Goal: Task Accomplishment & Management: Complete application form

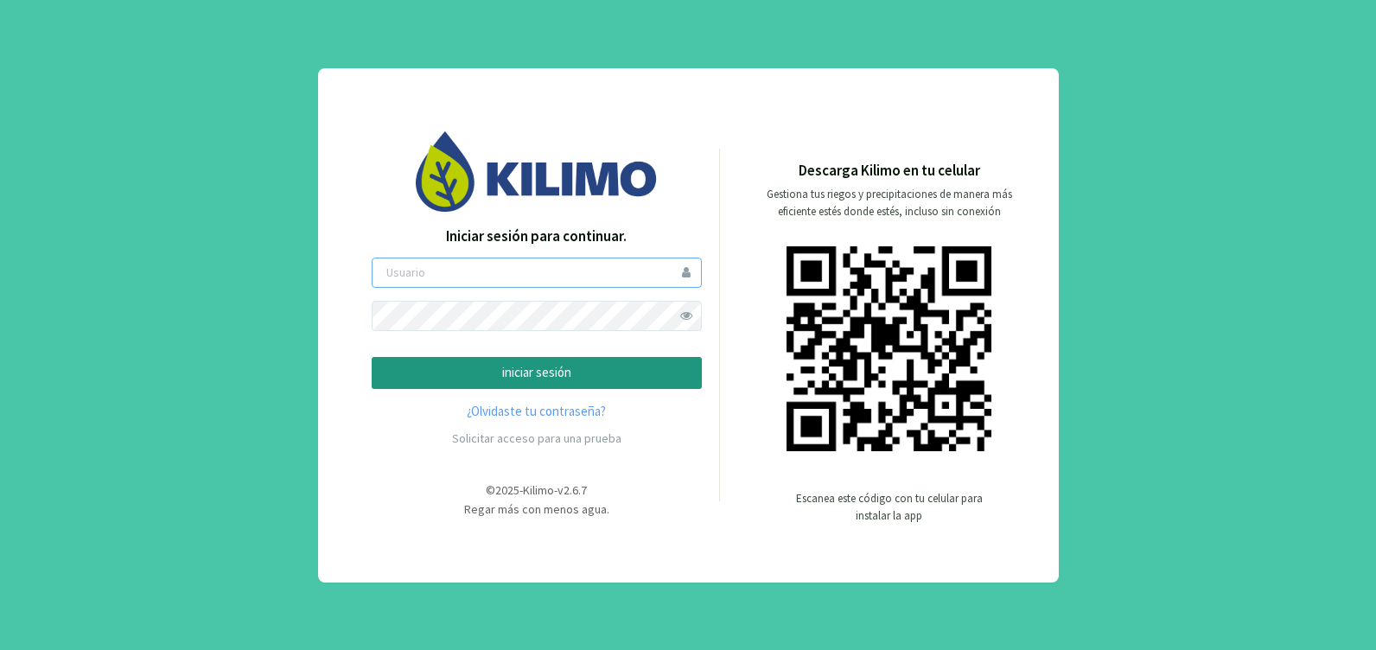
type input "mvriccetto"
click at [522, 364] on p "iniciar sesión" at bounding box center [536, 373] width 301 height 20
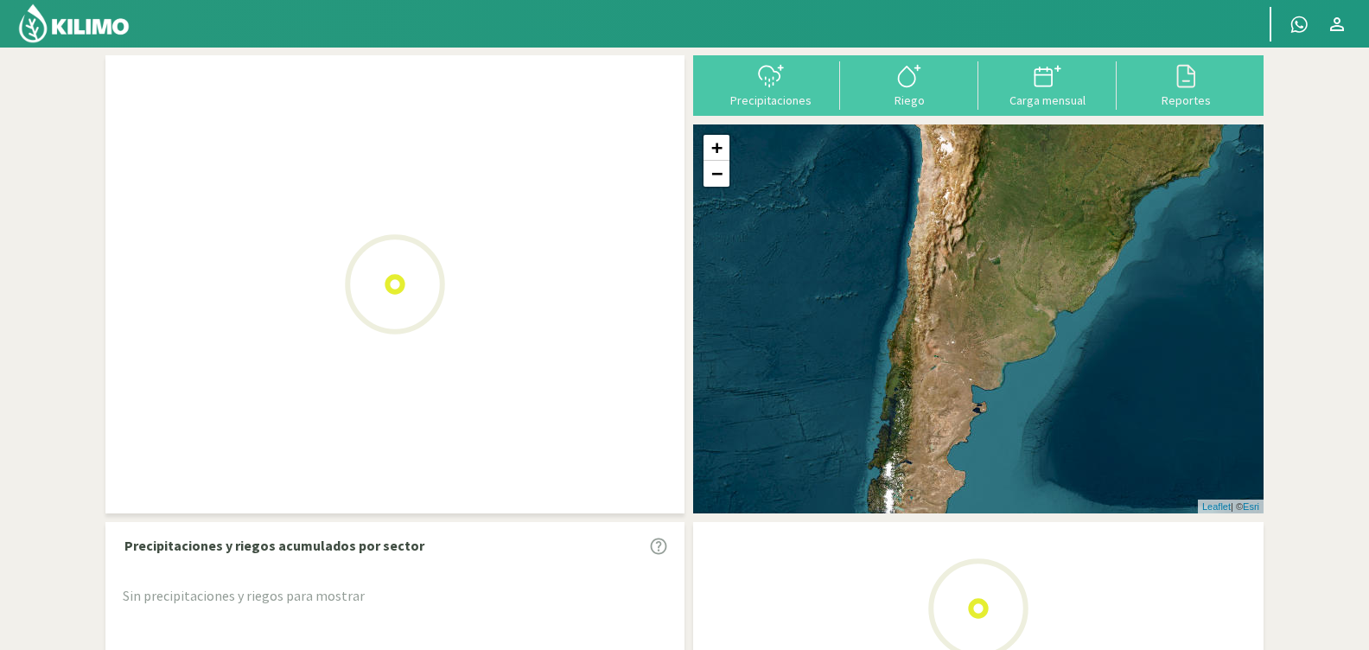
select select "0: Object"
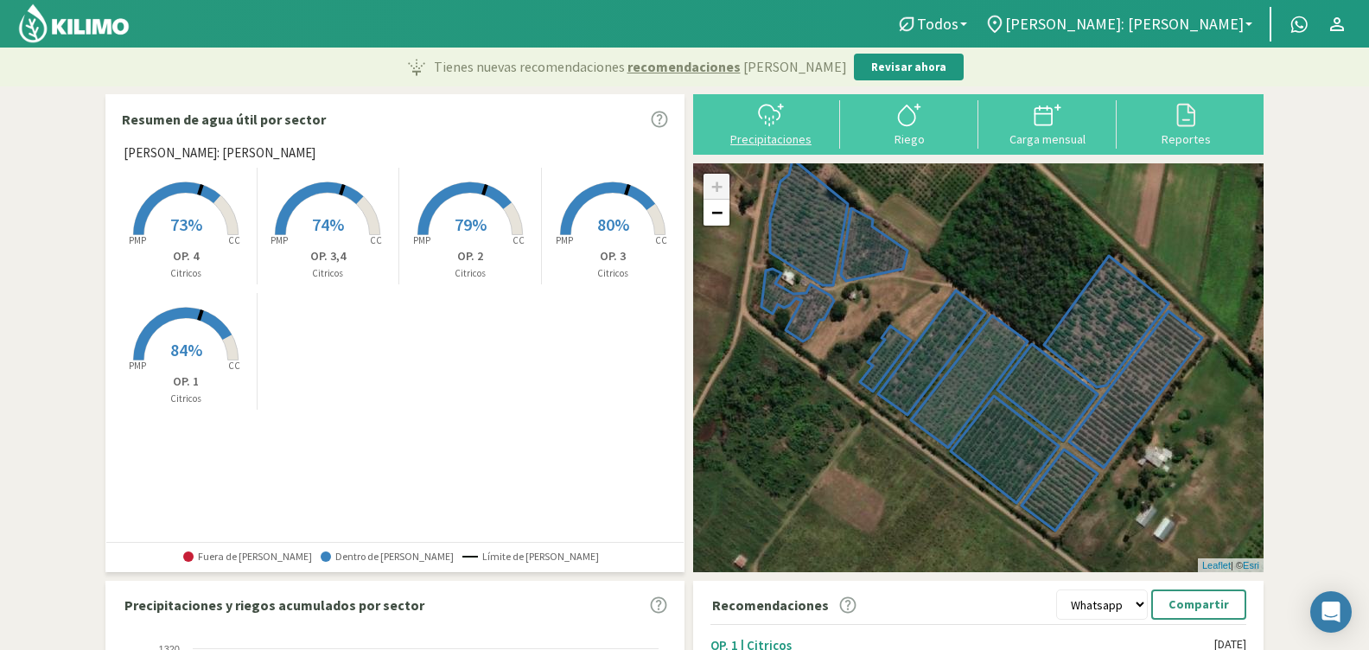
click at [776, 138] on div "Precipitaciones" at bounding box center [771, 139] width 128 height 12
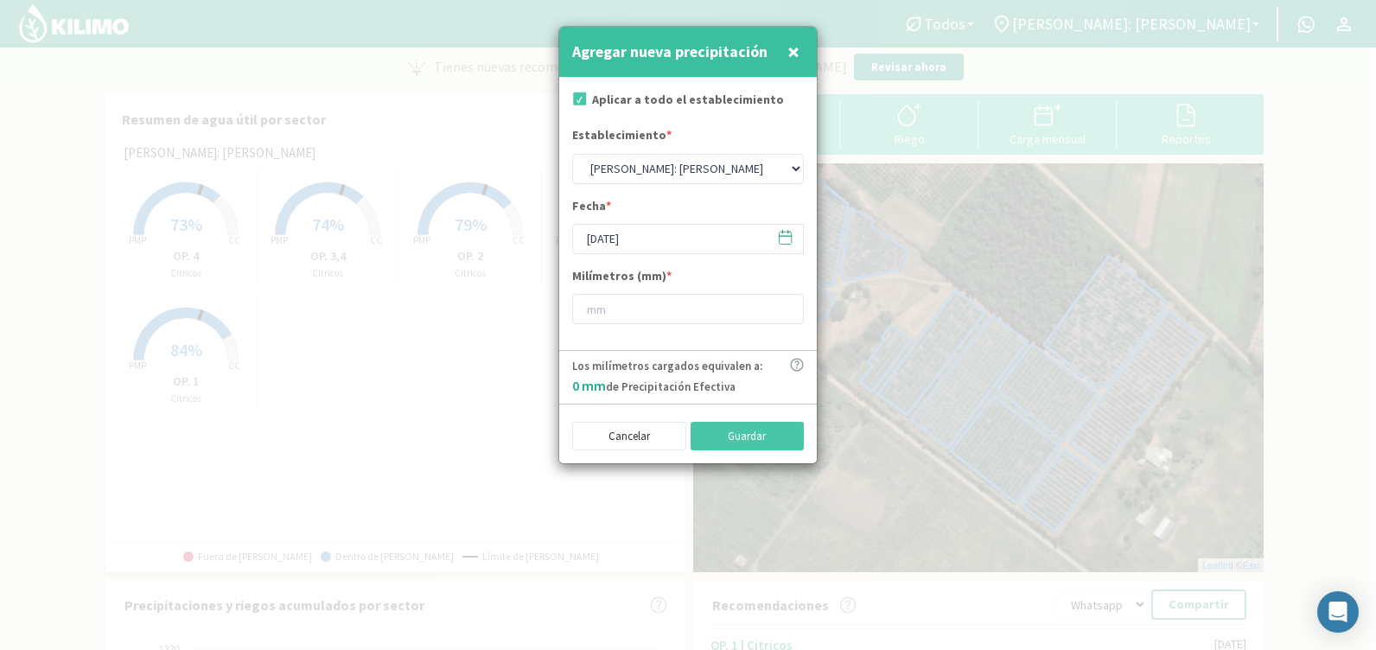
click at [782, 238] on icon at bounding box center [785, 237] width 16 height 16
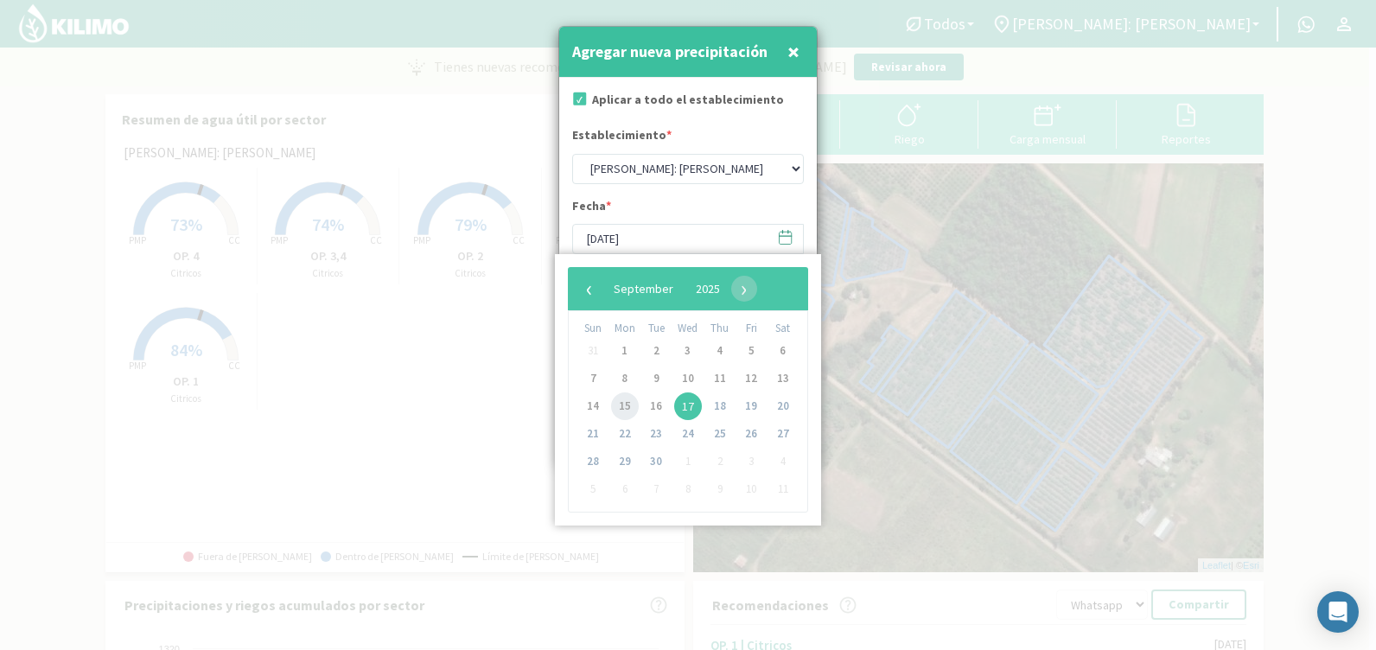
click at [621, 402] on span "15" at bounding box center [625, 407] width 28 height 28
type input "[DATE]"
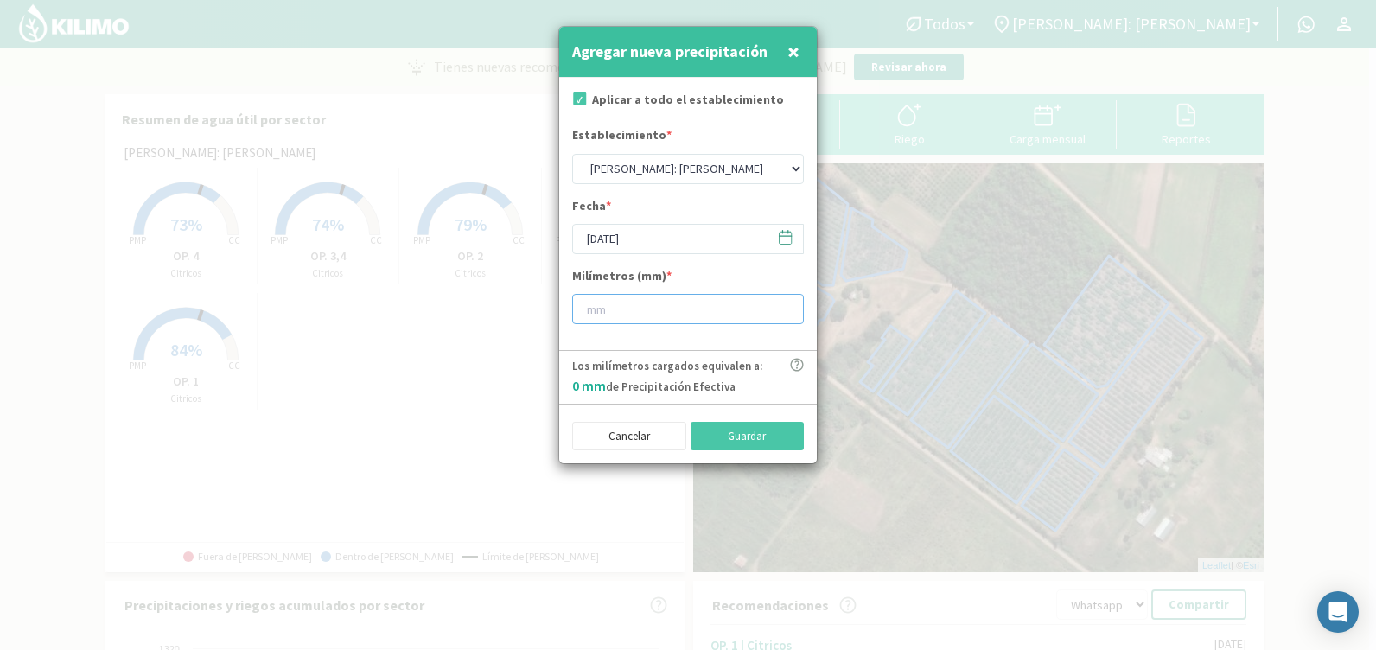
click at [658, 320] on input "number" at bounding box center [688, 309] width 232 height 30
type input "13"
click at [750, 435] on button "Guardar" at bounding box center [748, 436] width 114 height 29
type input "17/09/2025"
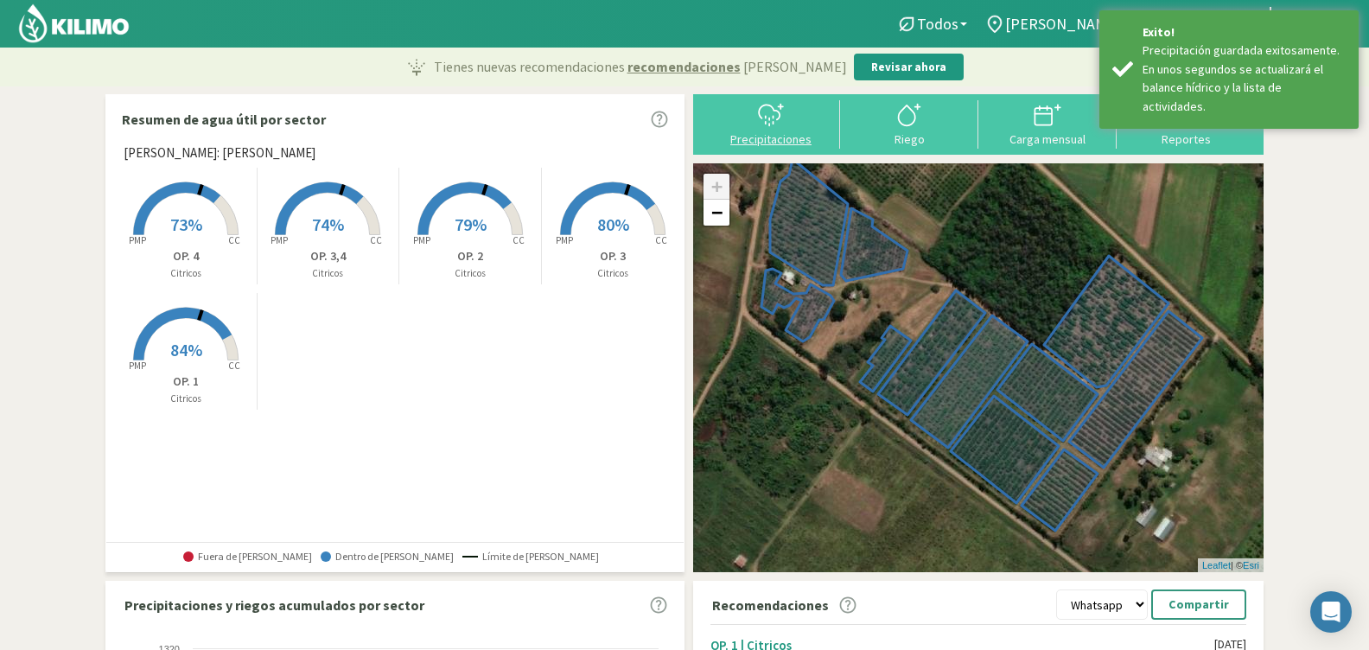
click at [745, 134] on div "Precipitaciones" at bounding box center [771, 139] width 128 height 12
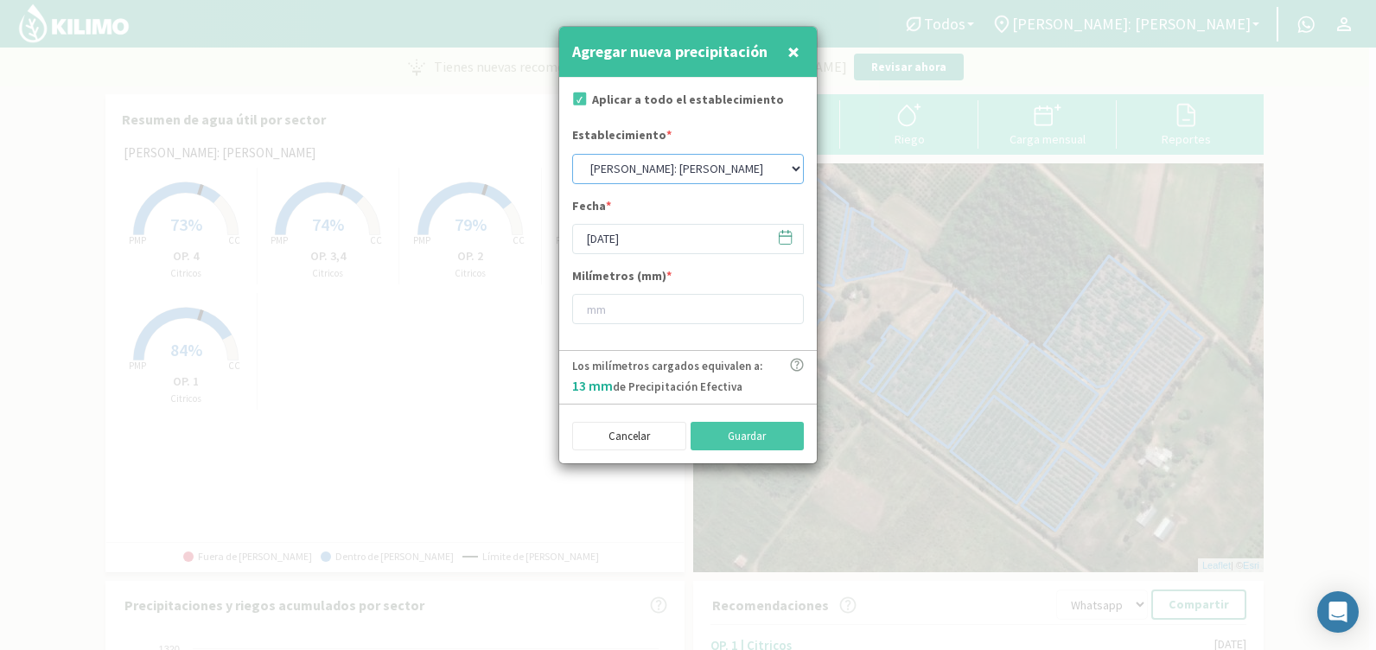
click at [698, 165] on select "Guarino: Aguiñagalde Guarino: Bisio Guarino: Quebracho Guarino: Quinta 102 Guar…" at bounding box center [688, 169] width 232 height 30
select select "1: Object"
click at [572, 154] on select "Guarino: Aguiñagalde Guarino: Bisio Guarino: Quebracho Guarino: Quinta 102 Guar…" at bounding box center [688, 169] width 232 height 30
click at [673, 239] on input "17/09/2025" at bounding box center [688, 239] width 232 height 30
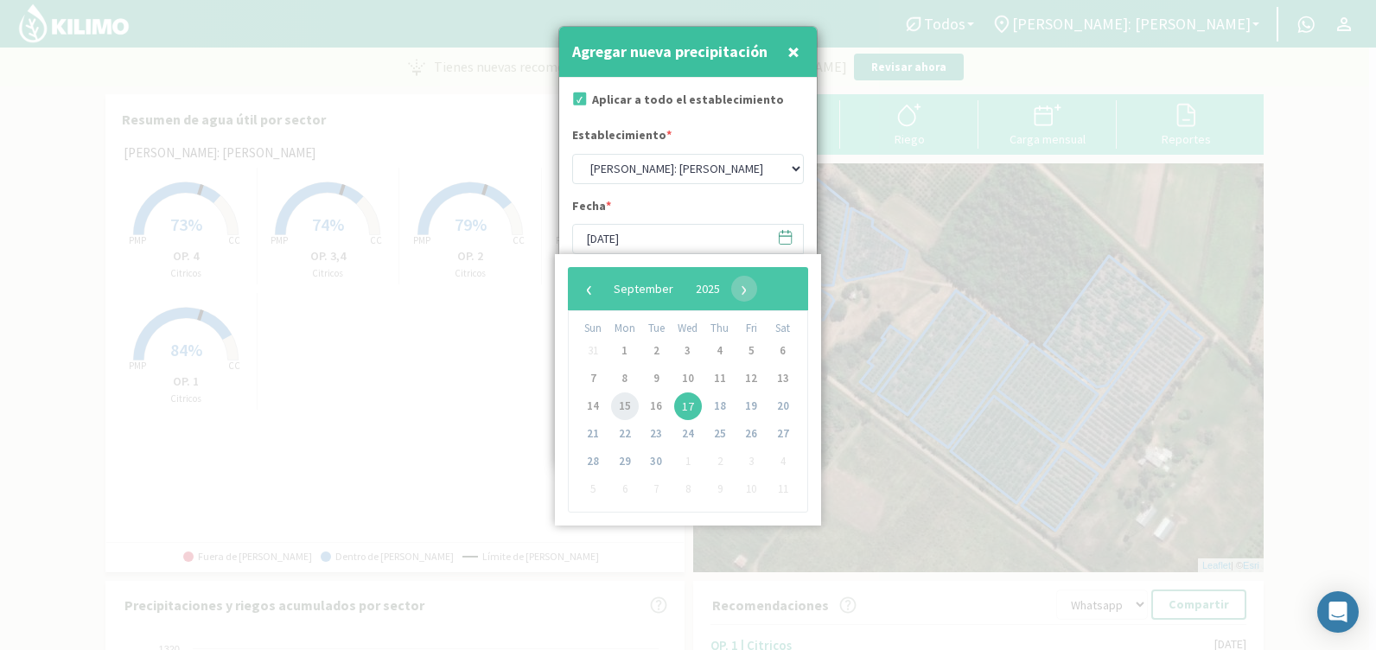
click at [629, 400] on span "15" at bounding box center [625, 407] width 28 height 28
type input "15/09/2025"
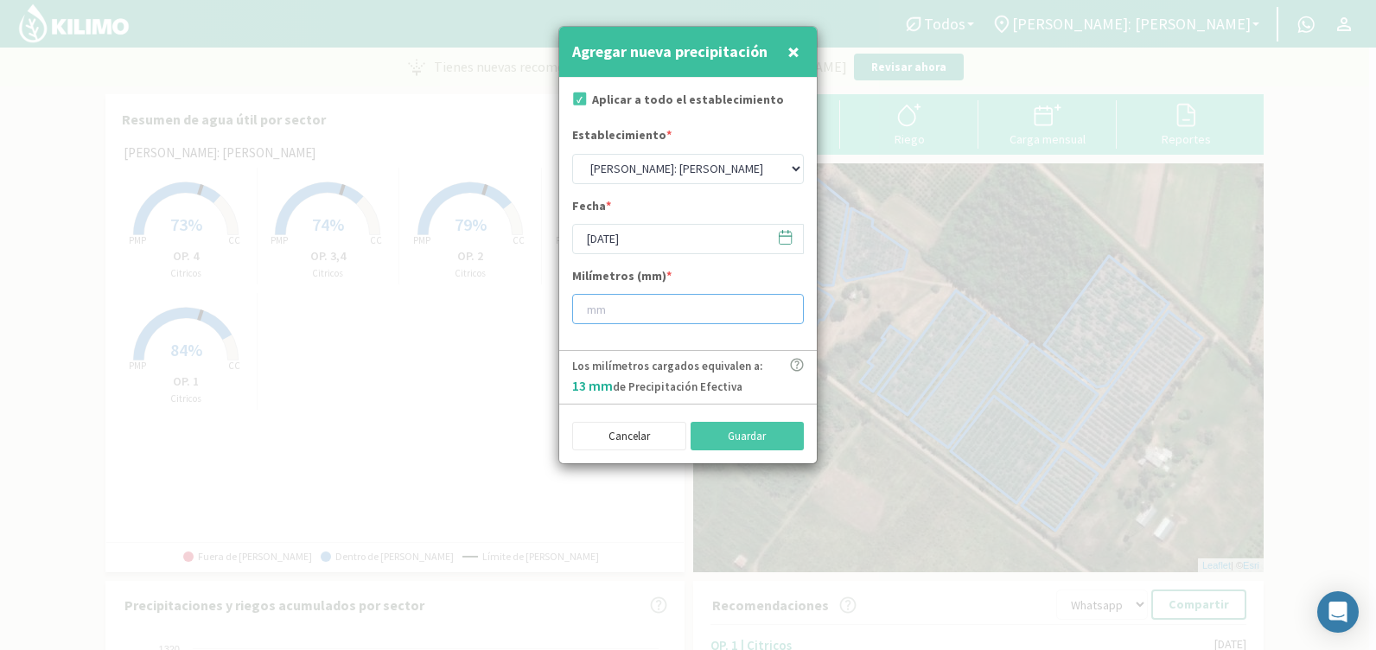
click at [642, 312] on input "number" at bounding box center [688, 309] width 232 height 30
type input "18"
drag, startPoint x: 701, startPoint y: 430, endPoint x: 704, endPoint y: 440, distance: 10.7
click at [702, 436] on button "Guardar" at bounding box center [748, 436] width 114 height 29
select select "0: Object"
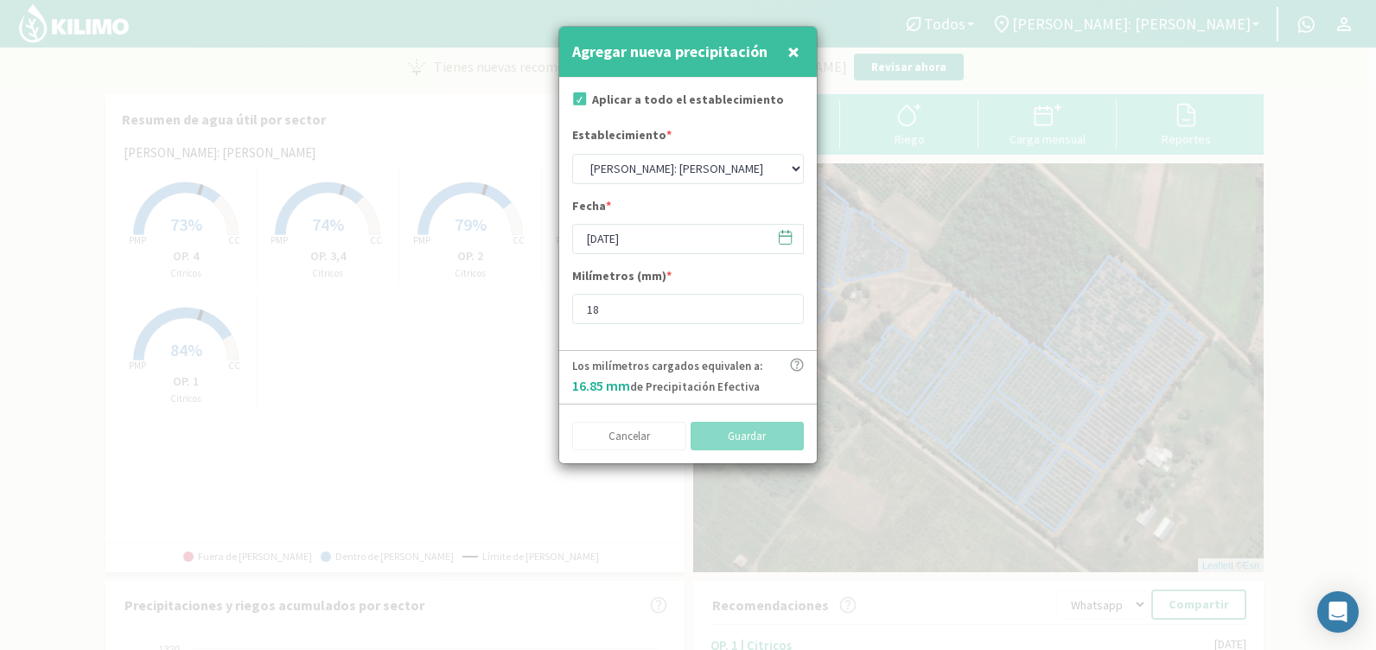
type input "17/09/2025"
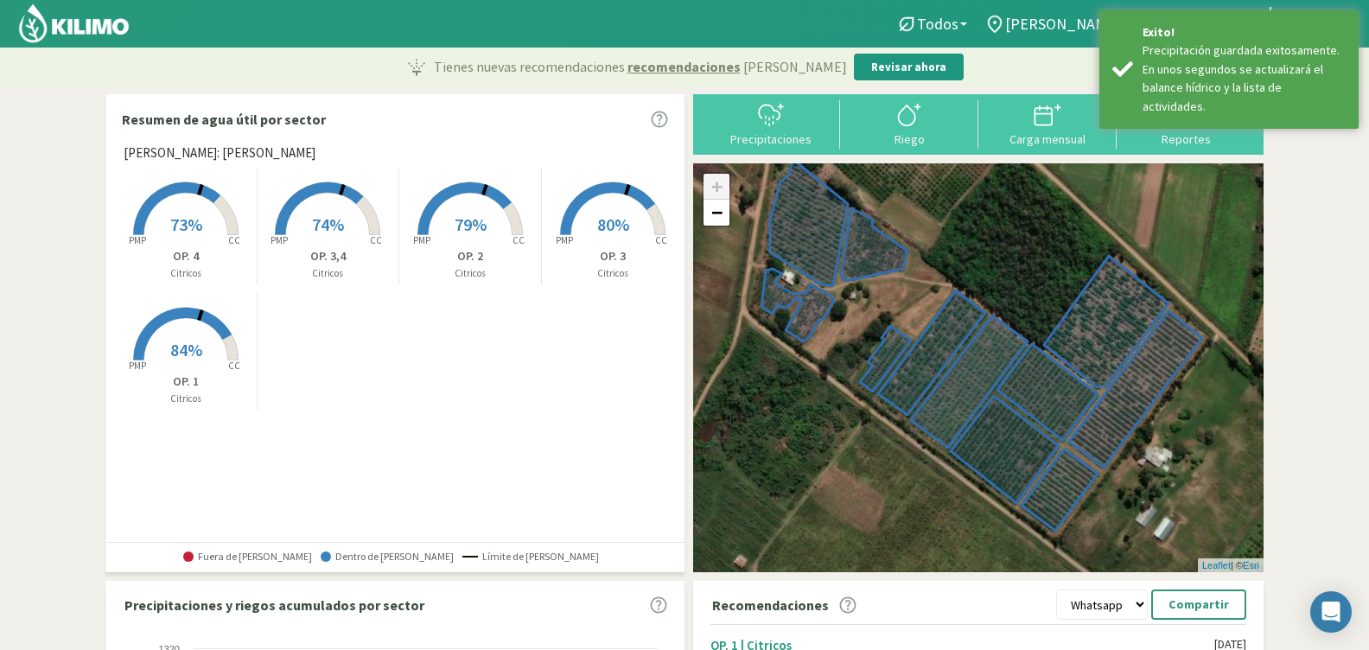
drag, startPoint x: 750, startPoint y: 138, endPoint x: 716, endPoint y: 155, distance: 38.3
click at [748, 143] on div "Precipitaciones" at bounding box center [771, 139] width 128 height 12
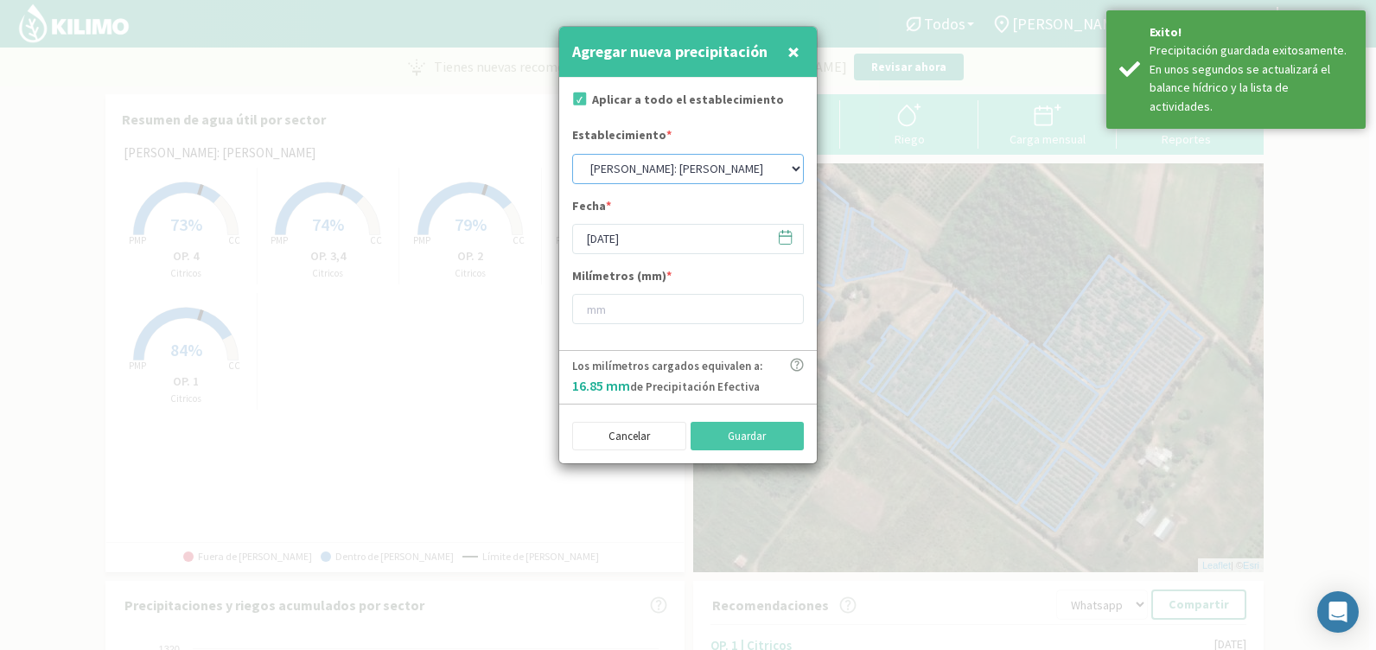
click at [610, 168] on select "Guarino: Aguiñagalde Guarino: Bisio Guarino: Quebracho Guarino: Quinta 102 Guar…" at bounding box center [688, 169] width 232 height 30
select select "5: Object"
click at [572, 154] on select "Guarino: Aguiñagalde Guarino: Bisio Guarino: Quebracho Guarino: Quinta 102 Guar…" at bounding box center [688, 169] width 232 height 30
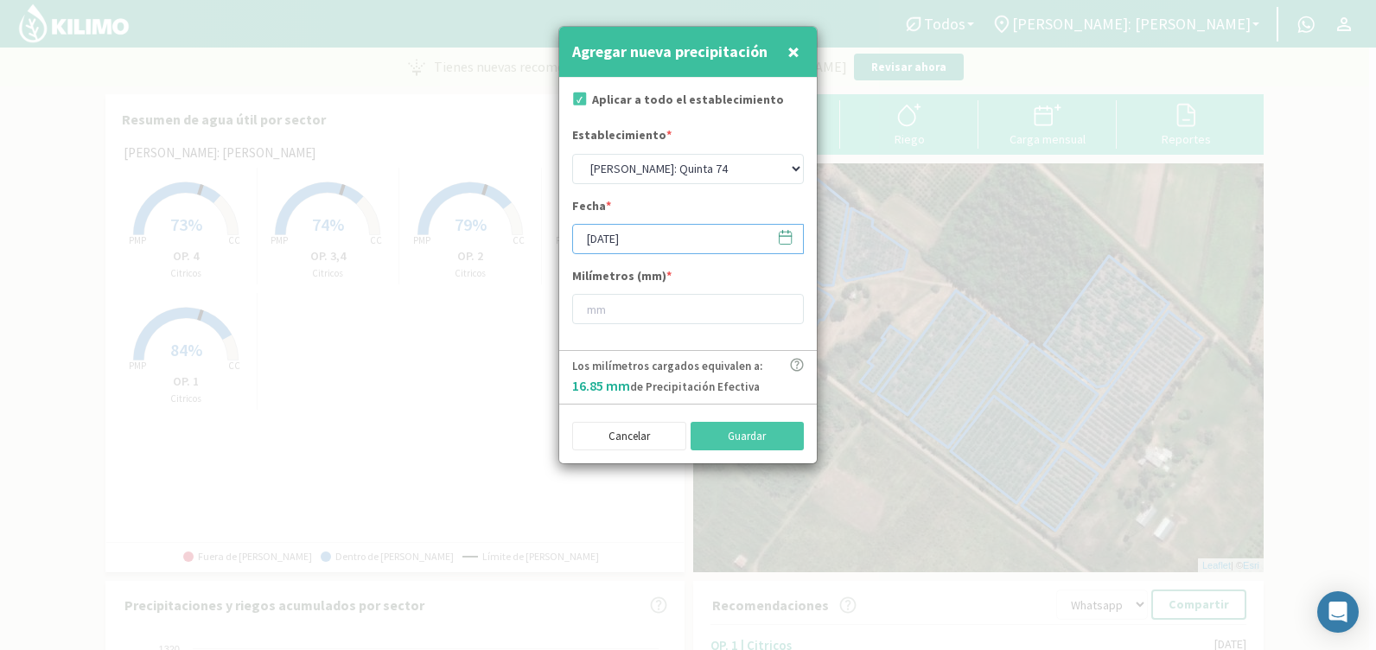
click at [649, 240] on input "17/09/2025" at bounding box center [688, 239] width 232 height 30
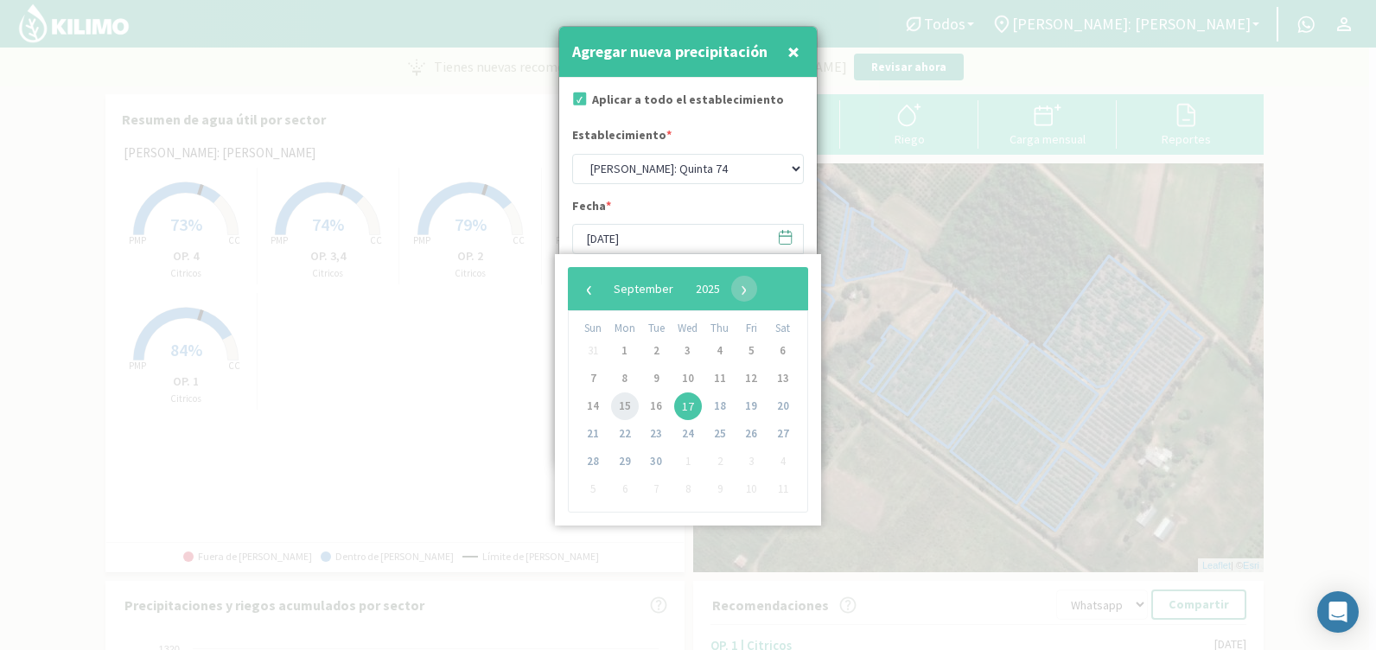
click at [630, 402] on span "15" at bounding box center [625, 407] width 28 height 28
type input "15/09/2025"
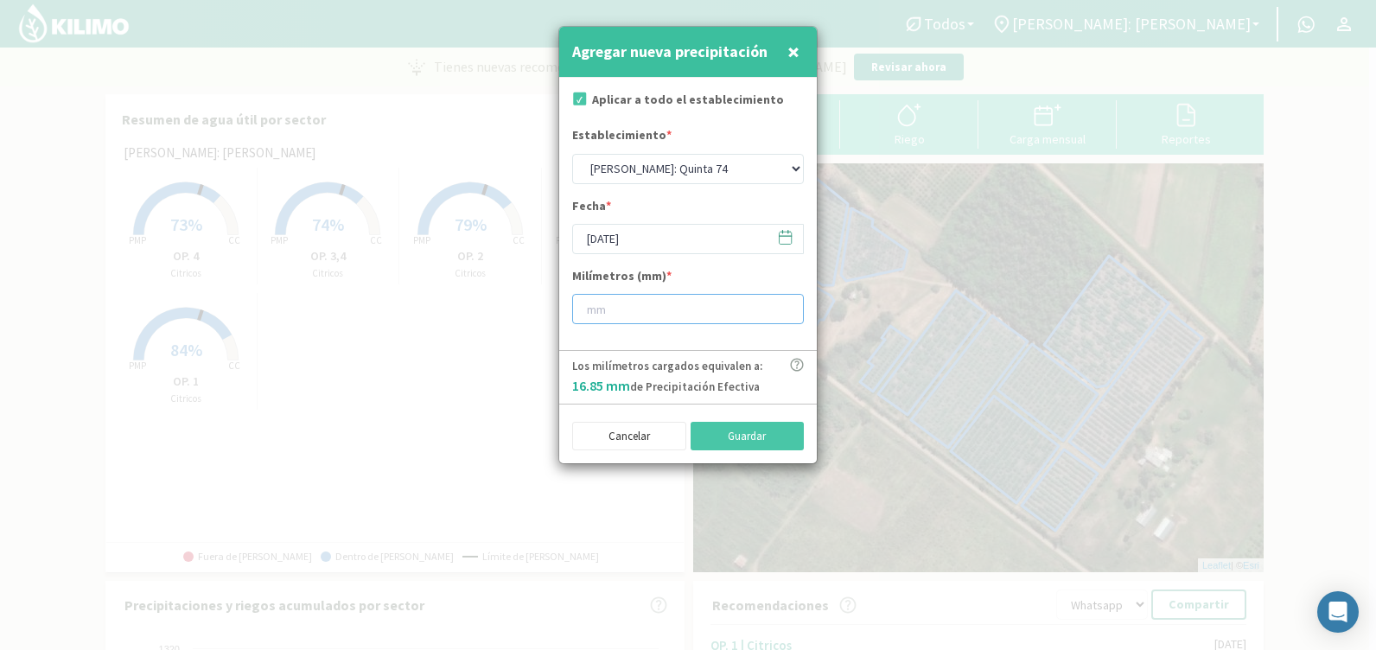
click at [606, 309] on input "number" at bounding box center [688, 309] width 232 height 30
type input "15"
click at [710, 418] on div "Cancelar Guardar" at bounding box center [688, 435] width 232 height 34
click at [718, 431] on button "Guardar" at bounding box center [748, 436] width 114 height 29
select select "0: Object"
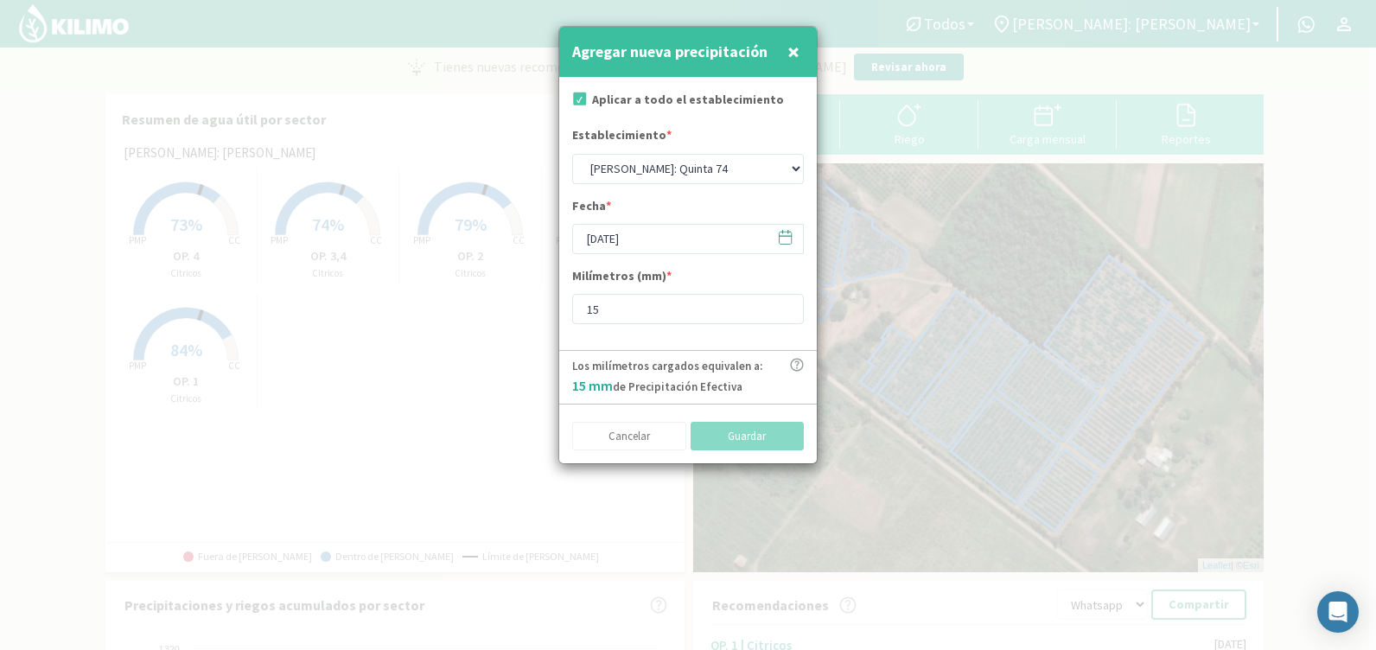
type input "17/09/2025"
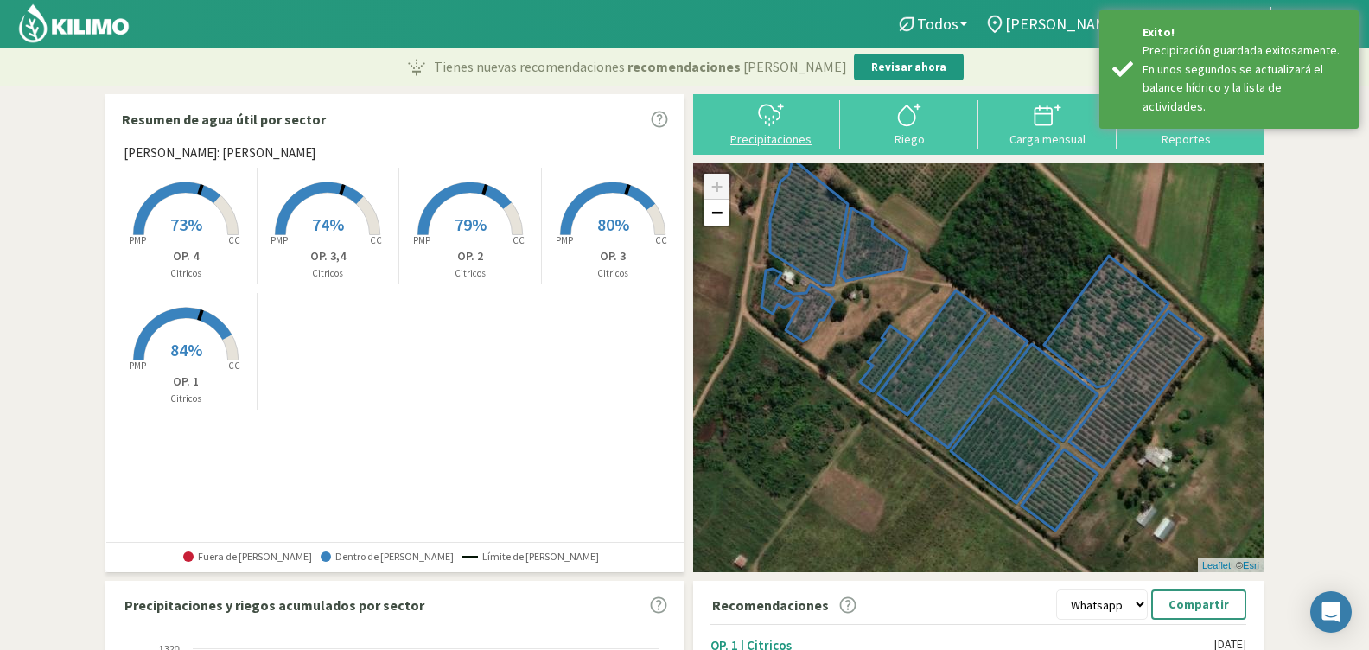
click at [759, 140] on div "Precipitaciones" at bounding box center [771, 139] width 128 height 12
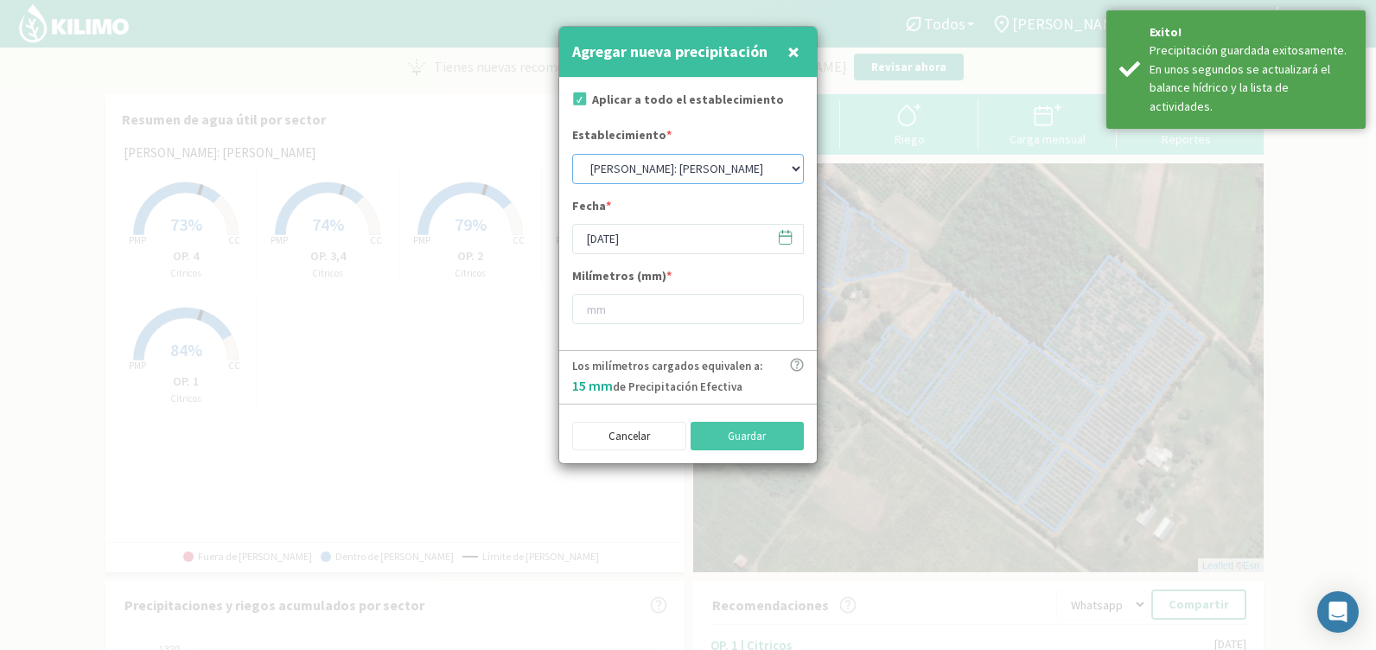
drag, startPoint x: 629, startPoint y: 166, endPoint x: 634, endPoint y: 183, distance: 17.8
click at [629, 167] on select "Guarino: Aguiñagalde Guarino: Bisio Guarino: Quebracho Guarino: Quinta 102 Guar…" at bounding box center [688, 169] width 232 height 30
select select "3: Object"
click at [572, 154] on select "Guarino: Aguiñagalde Guarino: Bisio Guarino: Quebracho Guarino: Quinta 102 Guar…" at bounding box center [688, 169] width 232 height 30
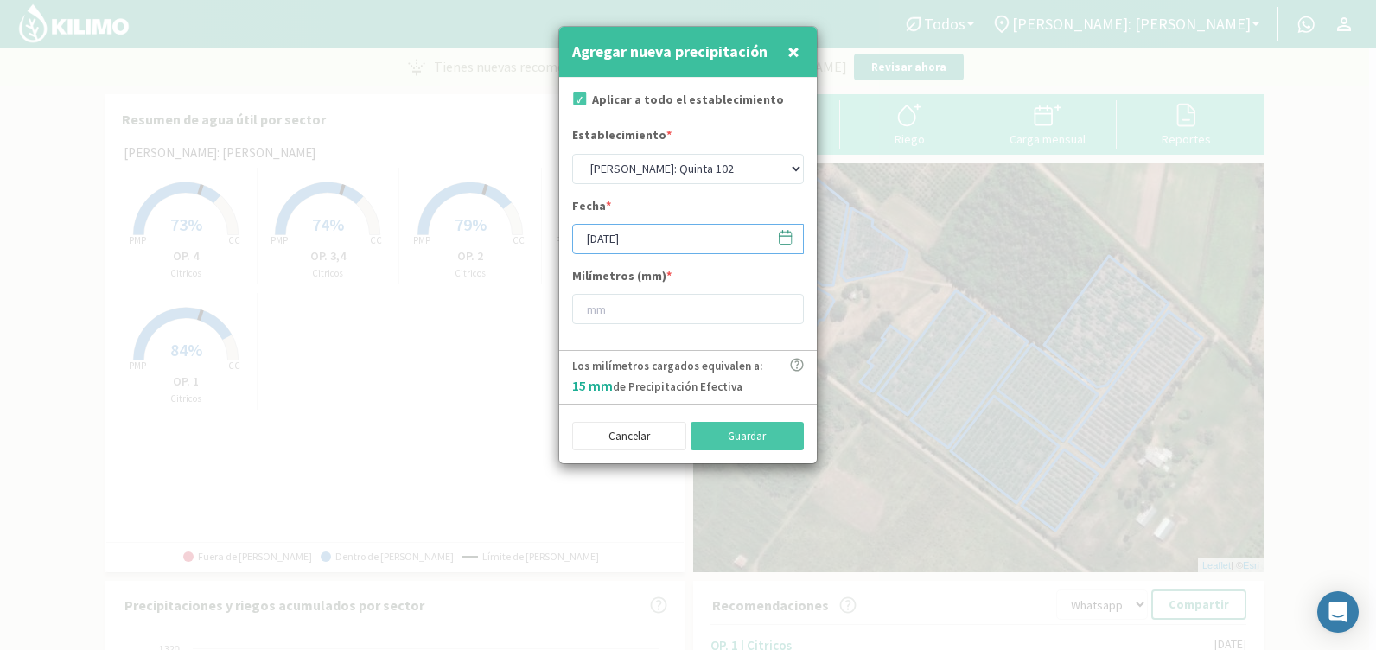
click at [635, 245] on input "17/09/2025" at bounding box center [688, 239] width 232 height 30
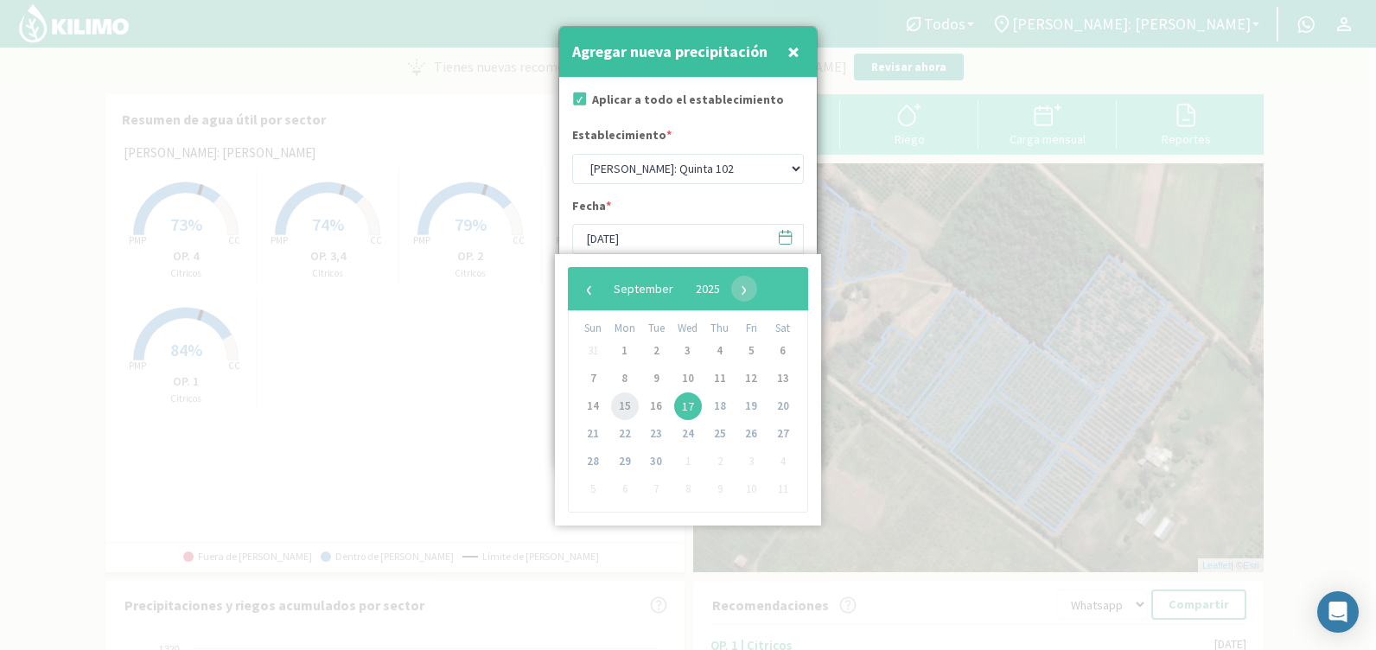
click at [625, 400] on span "15" at bounding box center [625, 407] width 28 height 28
type input "15/09/2025"
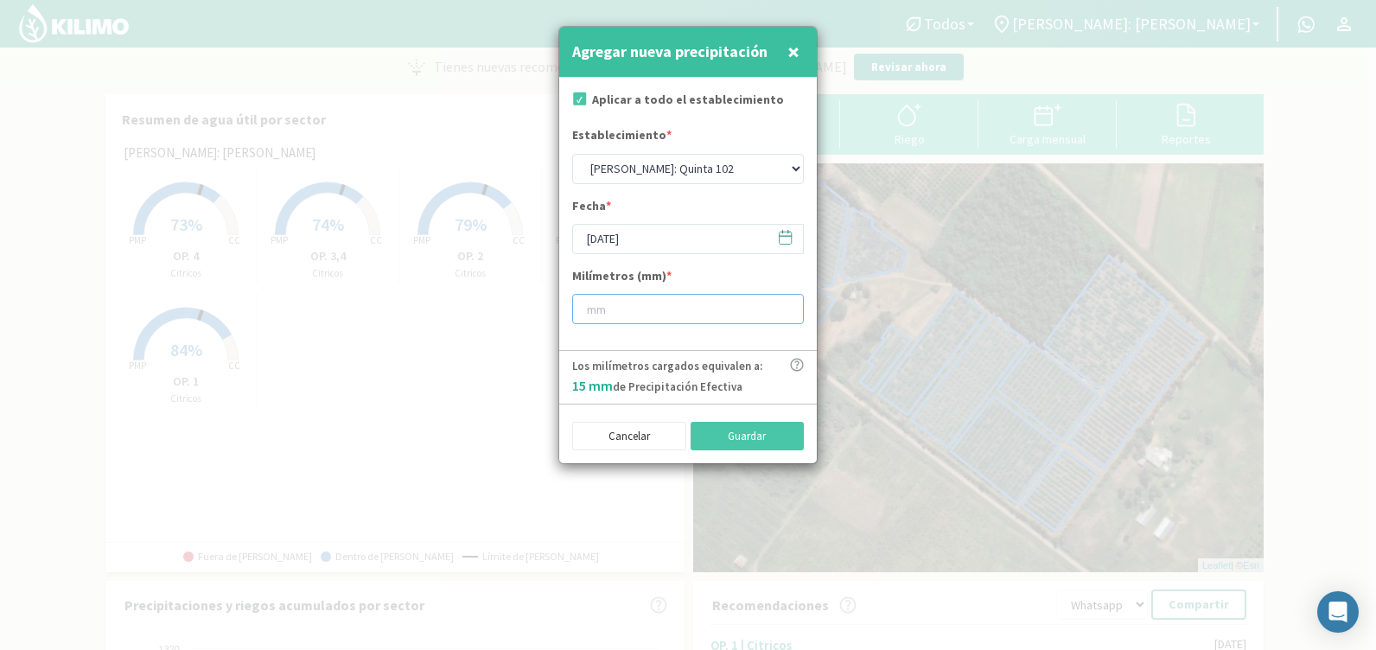
click at [612, 302] on input "number" at bounding box center [688, 309] width 232 height 30
type input "12"
click at [744, 436] on button "Guardar" at bounding box center [748, 436] width 114 height 29
select select "0: Object"
type input "17/09/2025"
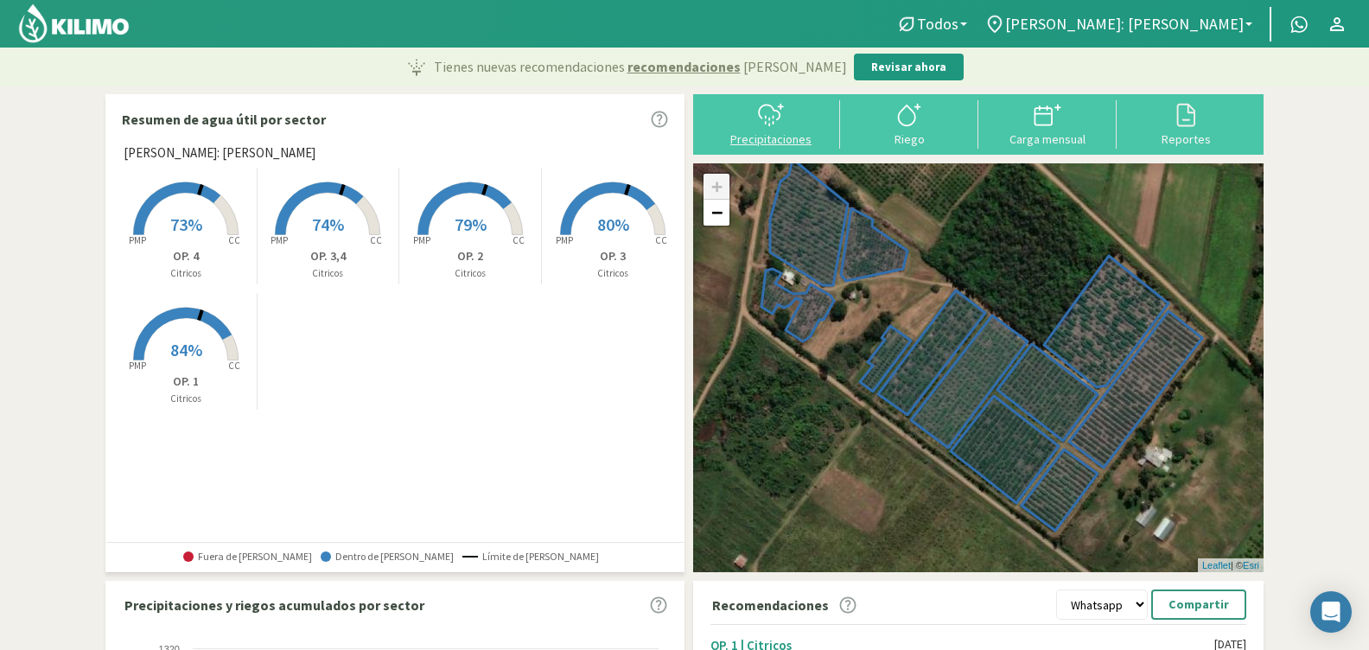
click at [765, 127] on icon at bounding box center [771, 115] width 28 height 28
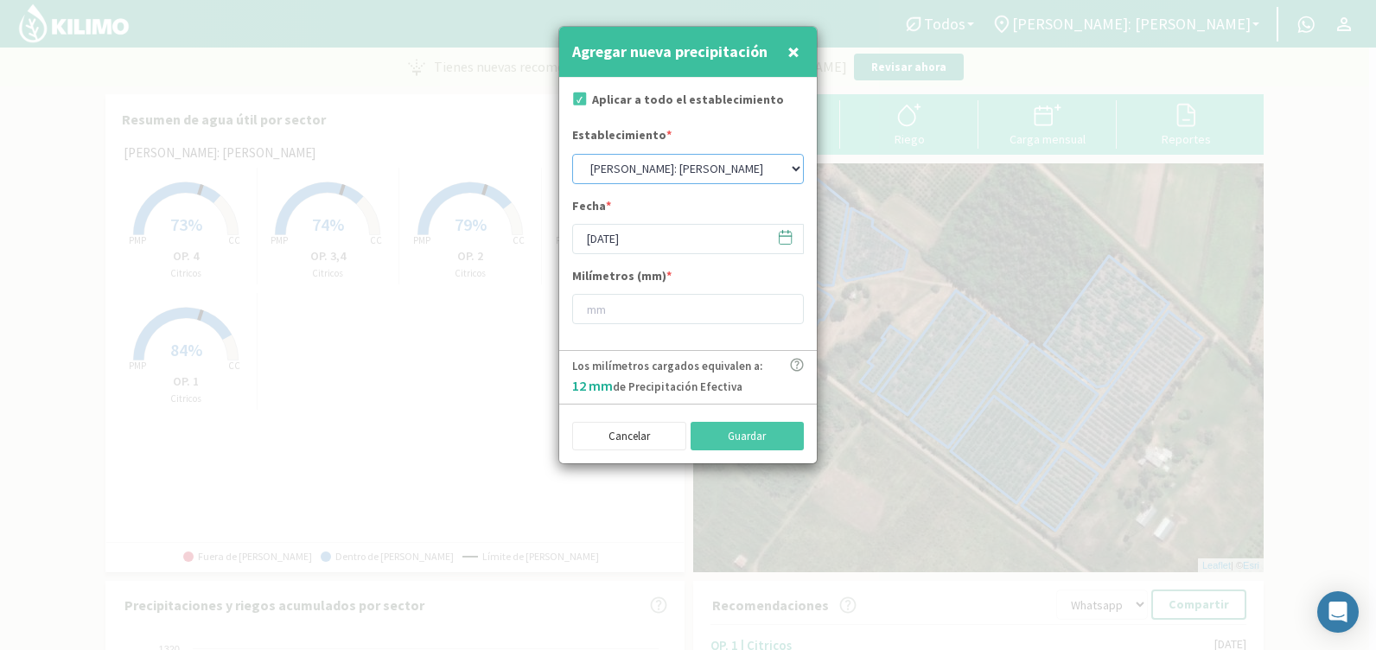
drag, startPoint x: 651, startPoint y: 157, endPoint x: 648, endPoint y: 177, distance: 20.2
click at [651, 158] on select "Guarino: Aguiñagalde Guarino: Bisio Guarino: Quebracho Guarino: Quinta 102 Guar…" at bounding box center [688, 169] width 232 height 30
select select "6: Object"
click at [572, 154] on select "Guarino: Aguiñagalde Guarino: Bisio Guarino: Quebracho Guarino: Quinta 102 Guar…" at bounding box center [688, 169] width 232 height 30
click at [678, 243] on input "17/09/2025" at bounding box center [688, 239] width 232 height 30
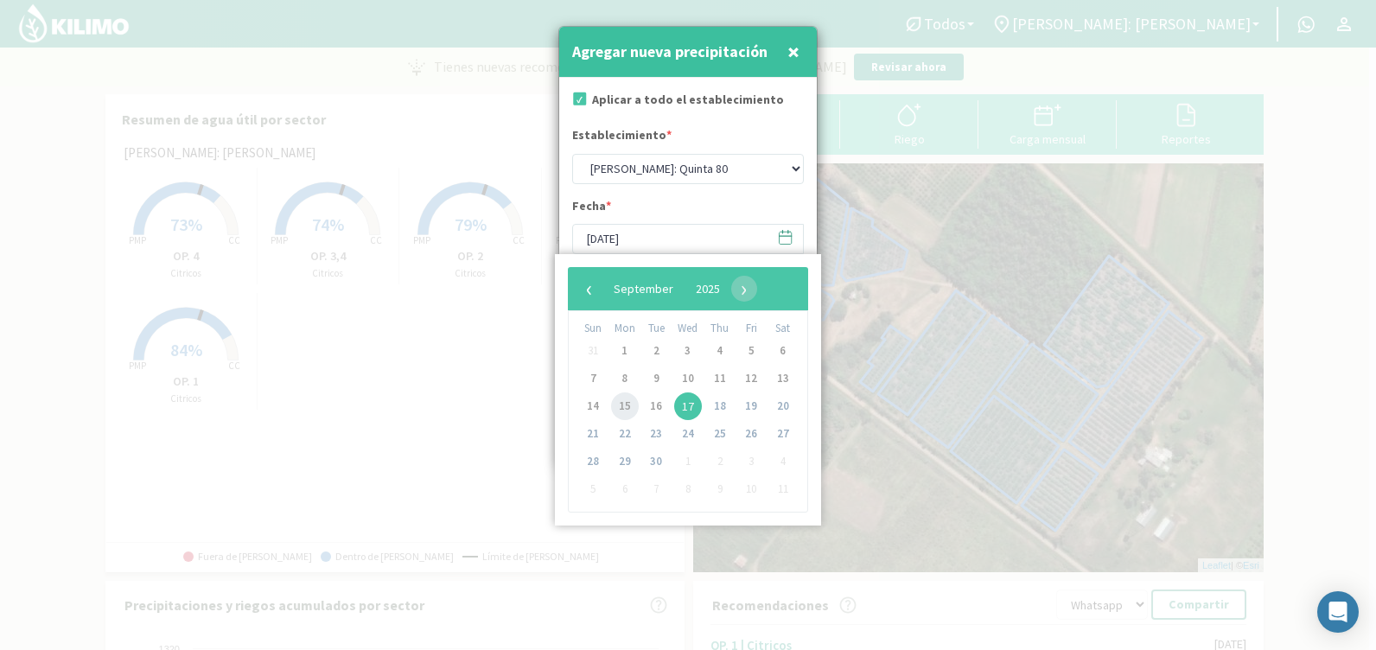
click at [626, 404] on span "15" at bounding box center [625, 407] width 28 height 28
type input "15/09/2025"
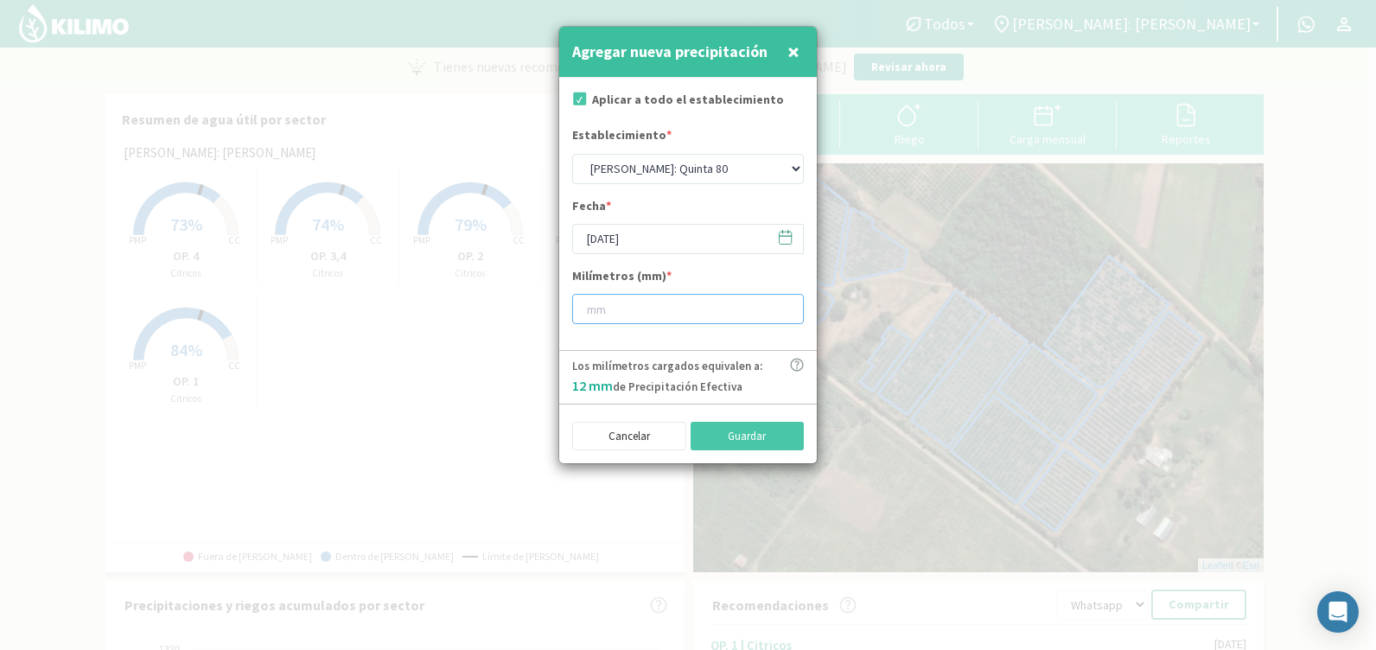
click at [598, 311] on input "number" at bounding box center [688, 309] width 232 height 30
type input "36"
click at [746, 437] on button "Guardar" at bounding box center [748, 436] width 114 height 29
select select "0: Object"
type input "17/09/2025"
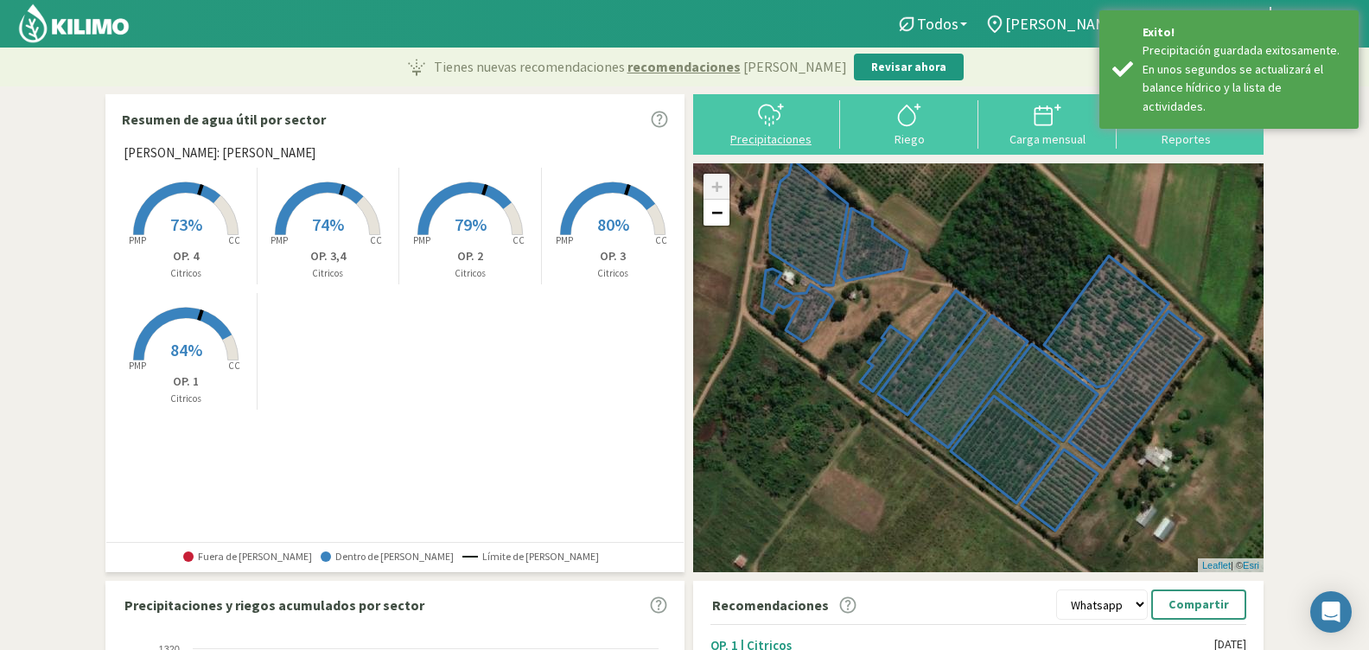
click at [763, 127] on icon at bounding box center [771, 115] width 28 height 28
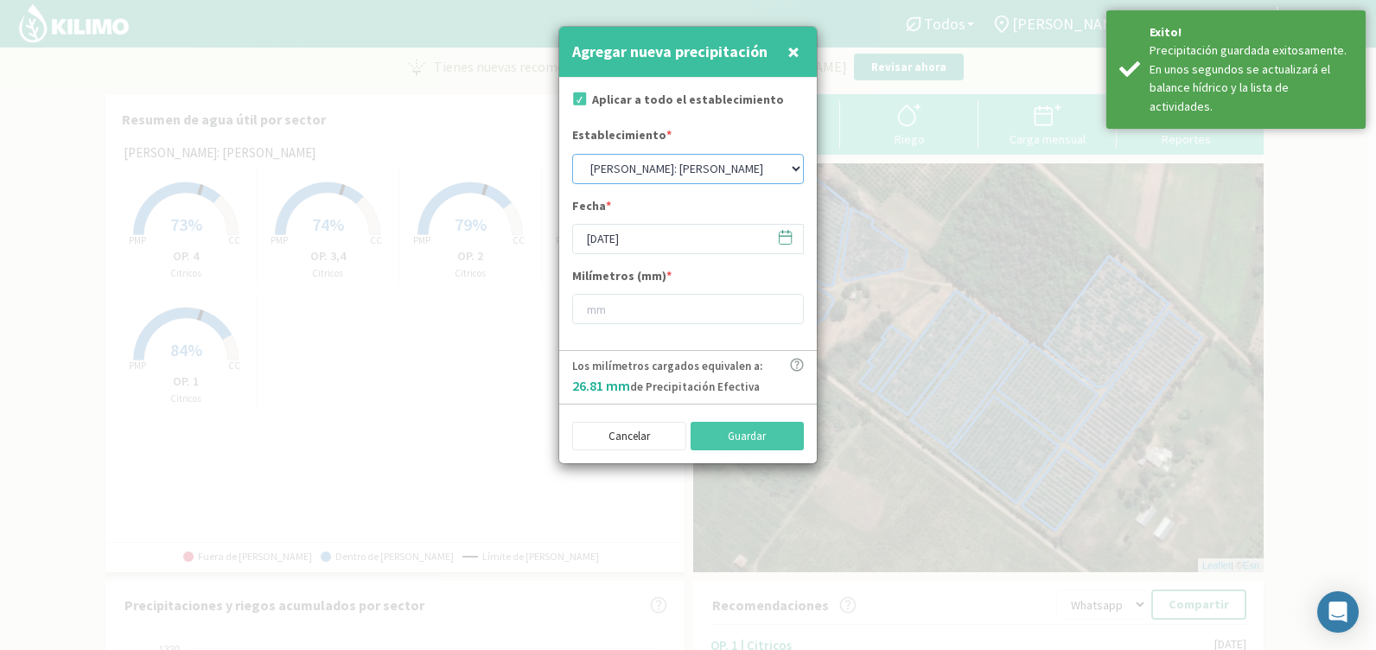
drag, startPoint x: 654, startPoint y: 163, endPoint x: 653, endPoint y: 183, distance: 20.0
click at [654, 164] on select "Guarino: Aguiñagalde Guarino: Bisio Guarino: Quebracho Guarino: Quinta 102 Guar…" at bounding box center [688, 169] width 232 height 30
select select "2: Object"
click at [572, 154] on select "Guarino: Aguiñagalde Guarino: Bisio Guarino: Quebracho Guarino: Quinta 102 Guar…" at bounding box center [688, 169] width 232 height 30
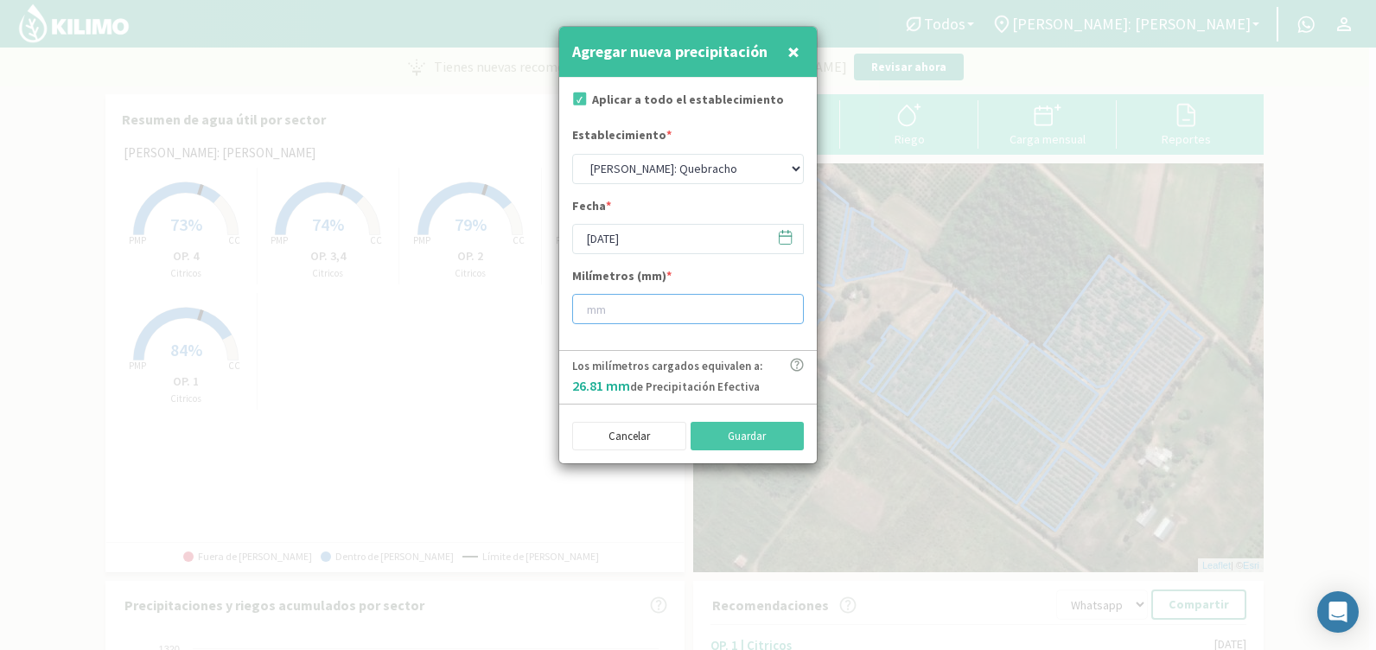
click at [642, 308] on input "number" at bounding box center [688, 309] width 232 height 30
type input "4"
type input "4.2"
click at [615, 236] on input "17/09/2025" at bounding box center [688, 239] width 232 height 30
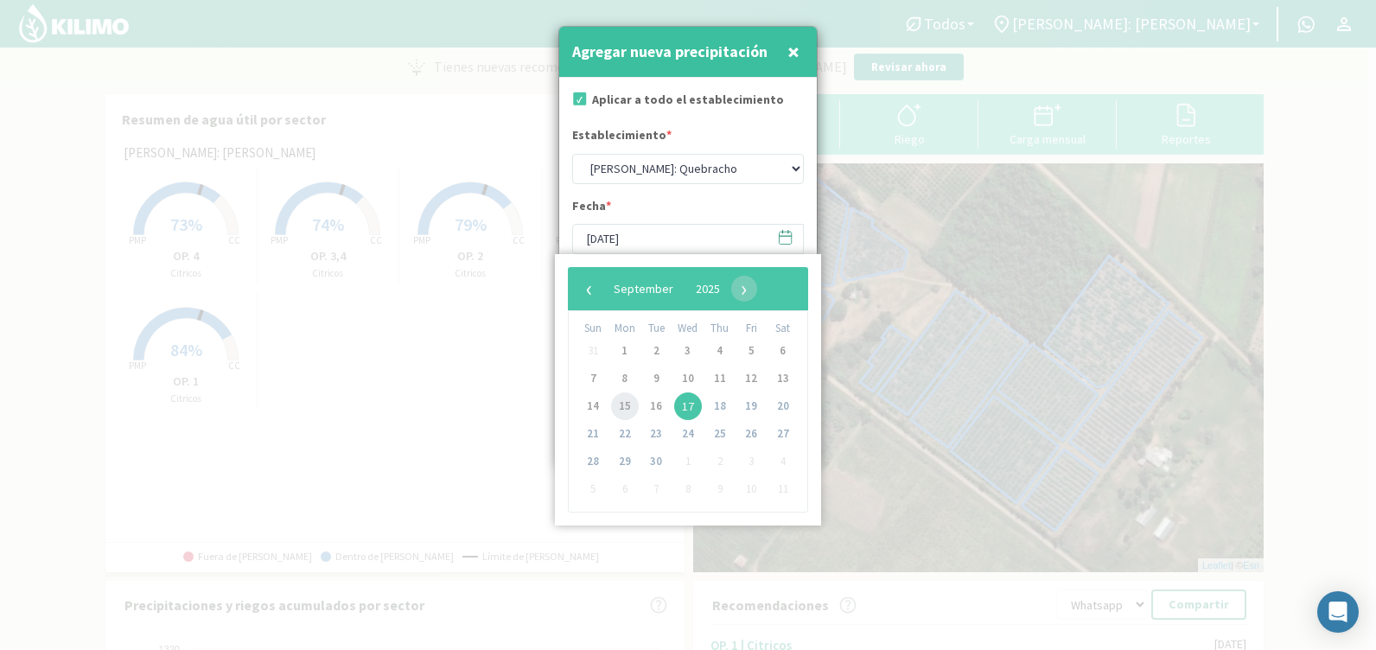
click at [621, 403] on span "15" at bounding box center [625, 407] width 28 height 28
type input "15/09/2025"
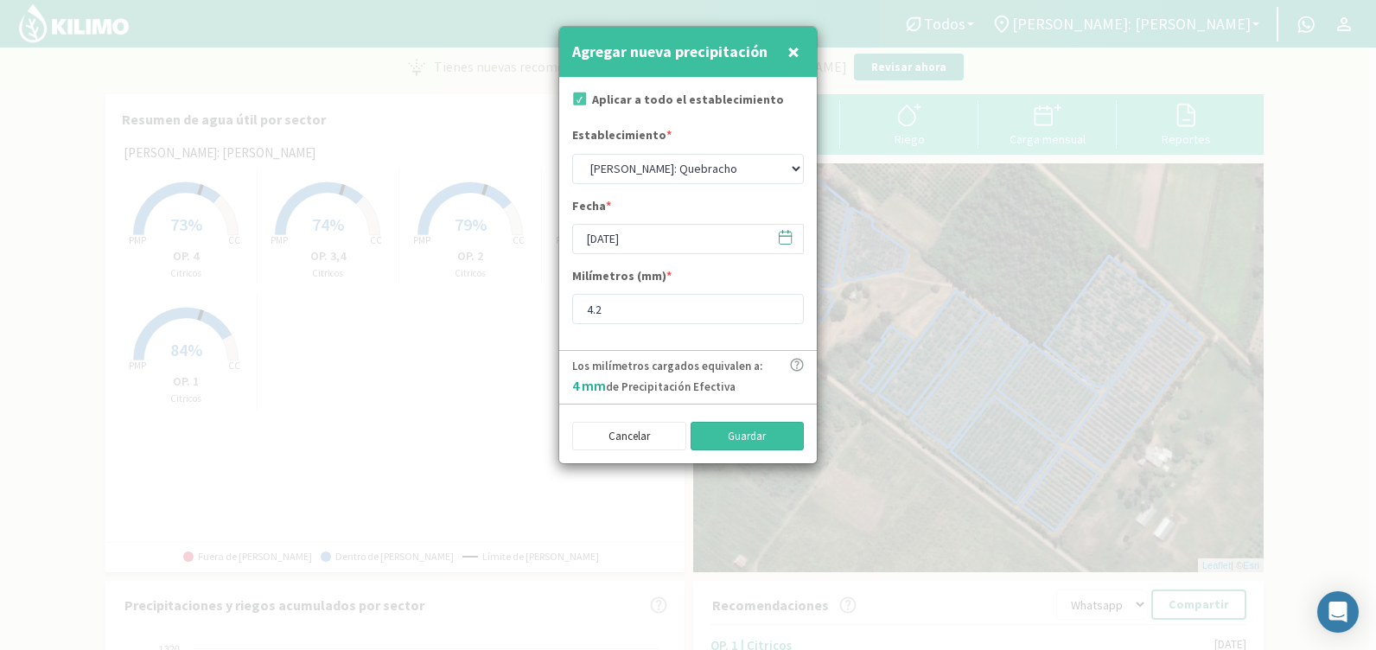
click at [743, 439] on button "Guardar" at bounding box center [748, 436] width 114 height 29
select select "0: Object"
type input "17/09/2025"
